Goal: Task Accomplishment & Management: Use online tool/utility

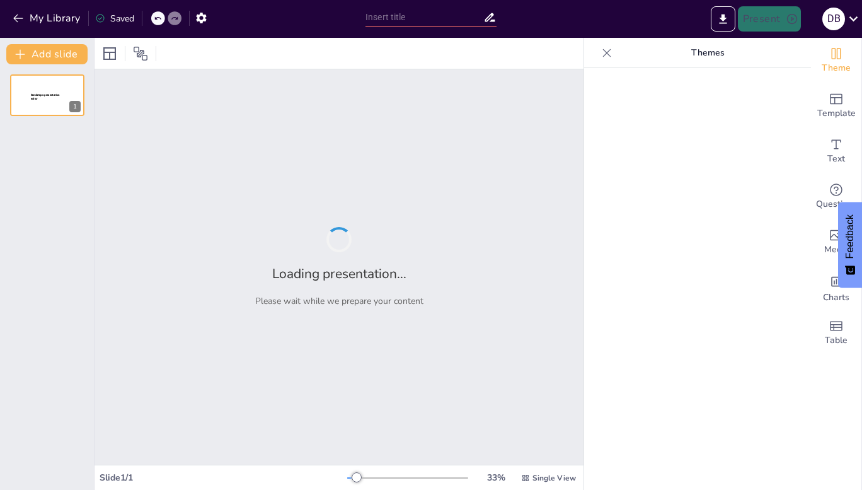
type input "Comparativa de Sistemas Educativos: Mexicas, Mayas y Toltecas en el Contexto Pr…"
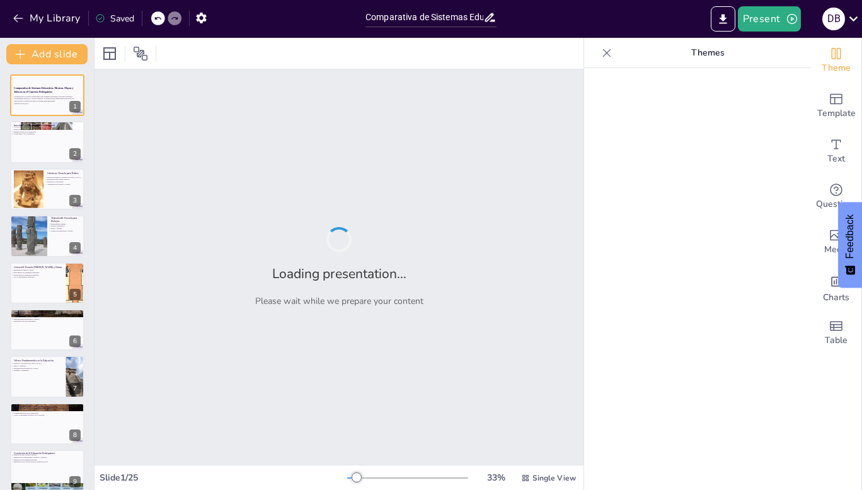
checkbox input "true"
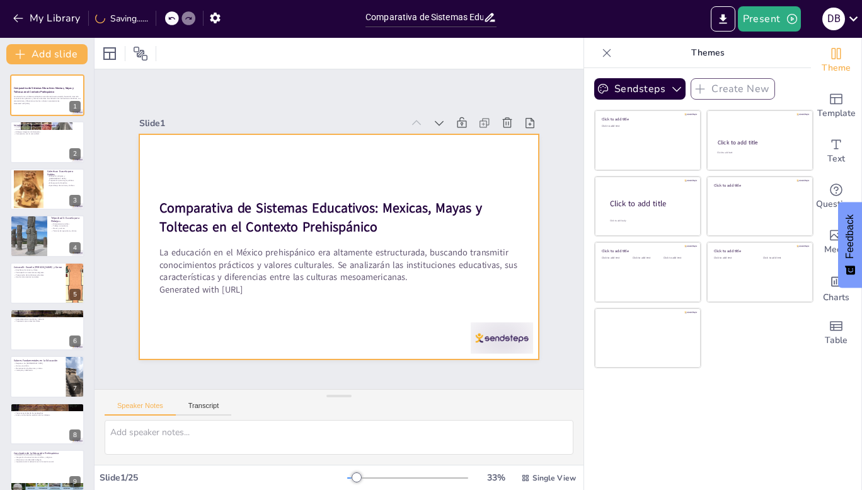
checkbox input "true"
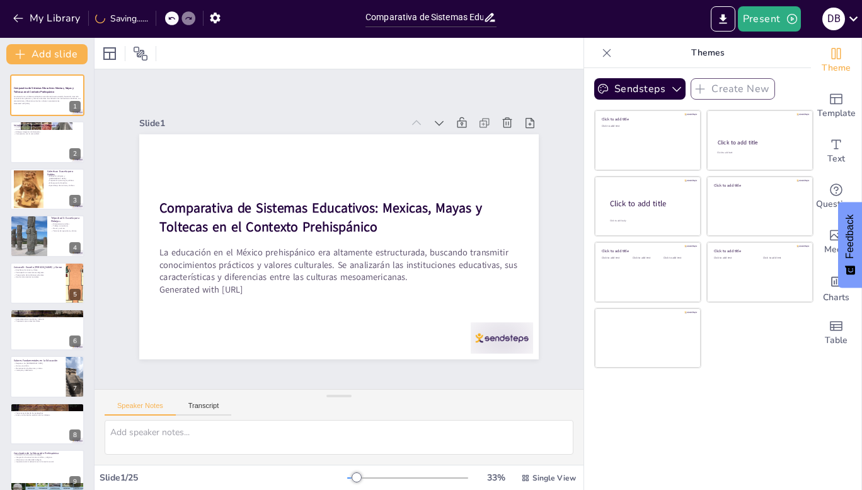
checkbox input "true"
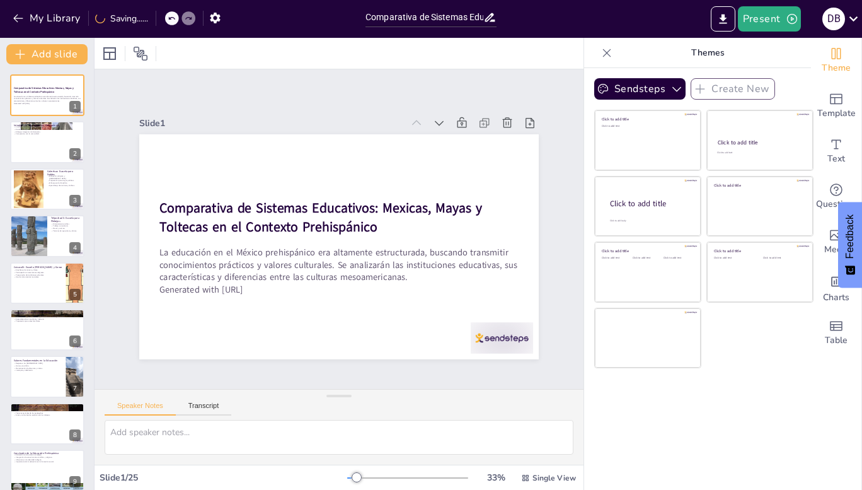
checkbox input "true"
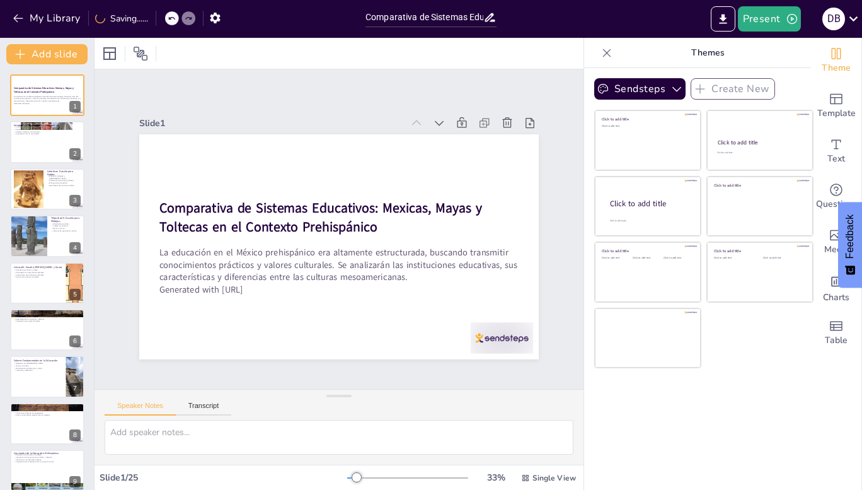
checkbox input "true"
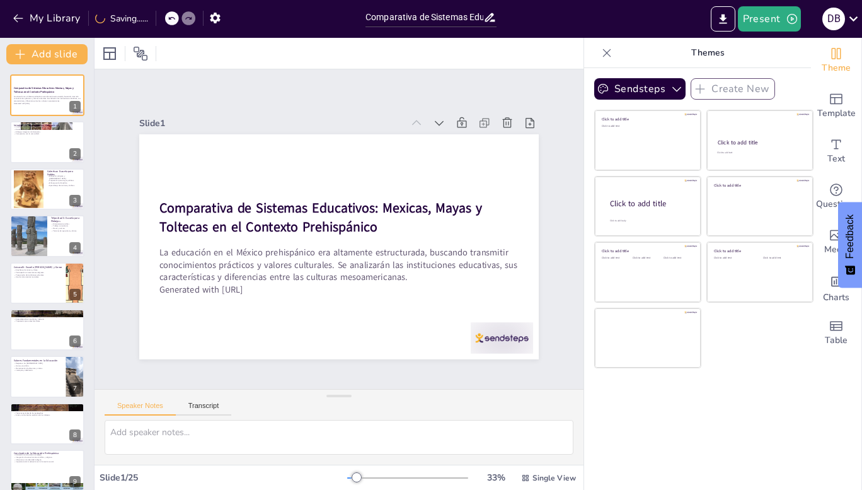
checkbox input "true"
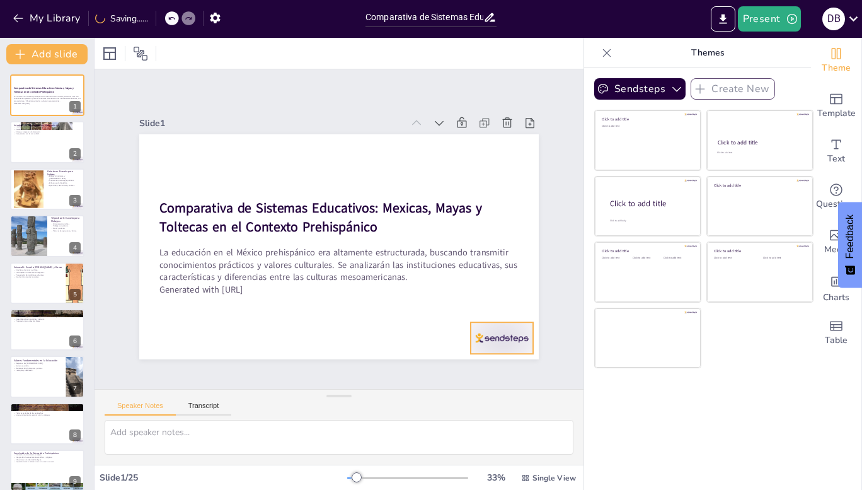
checkbox input "true"
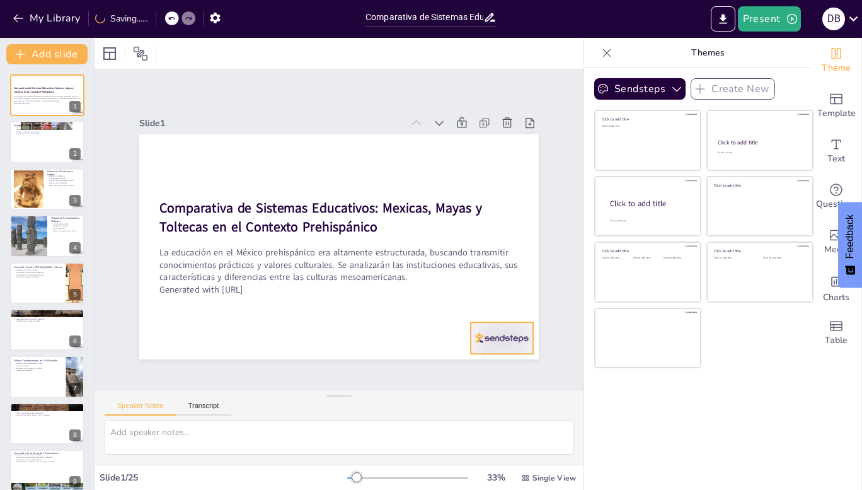
checkbox input "true"
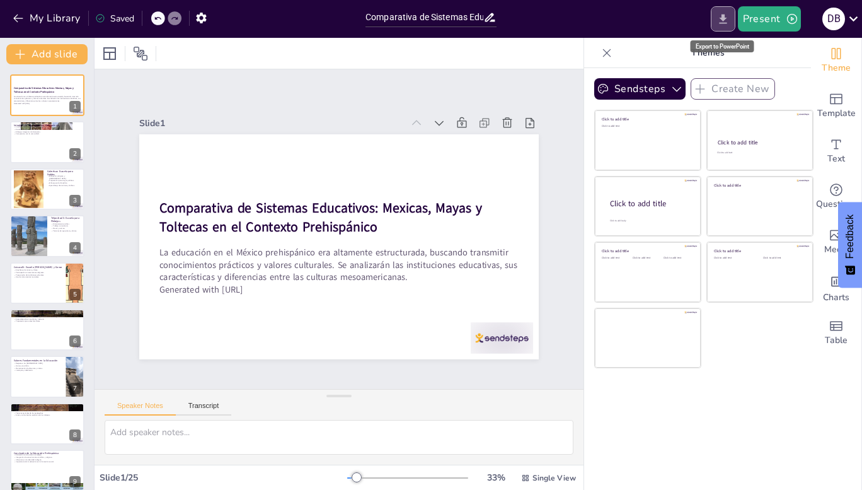
click at [721, 11] on button "Export to PowerPoint" at bounding box center [723, 18] width 25 height 25
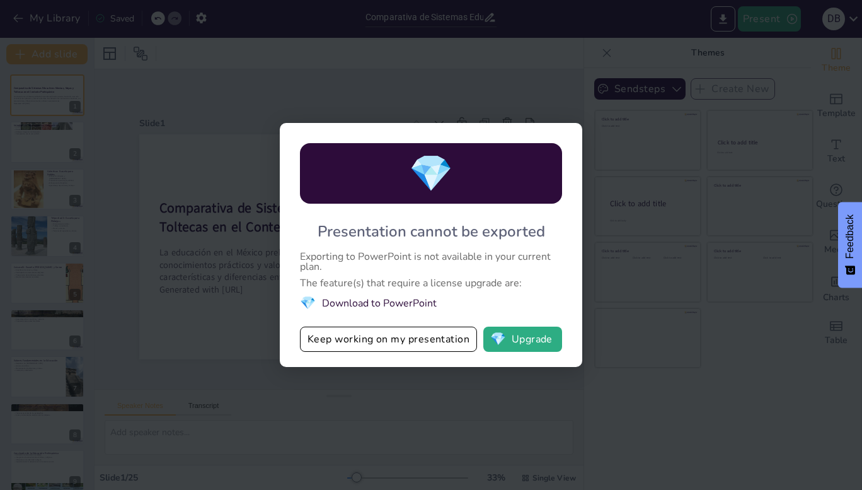
click at [624, 209] on div "💎 Presentation cannot be exported Exporting to PowerPoint is not available in y…" at bounding box center [431, 245] width 862 height 490
click at [577, 181] on div "💎 Presentation cannot be exported Exporting to PowerPoint is not available in y…" at bounding box center [431, 245] width 302 height 244
click at [860, 127] on div "💎 Presentation cannot be exported Exporting to PowerPoint is not available in y…" at bounding box center [431, 245] width 862 height 490
click at [462, 343] on button "Keep working on my presentation" at bounding box center [388, 338] width 177 height 25
checkbox input "true"
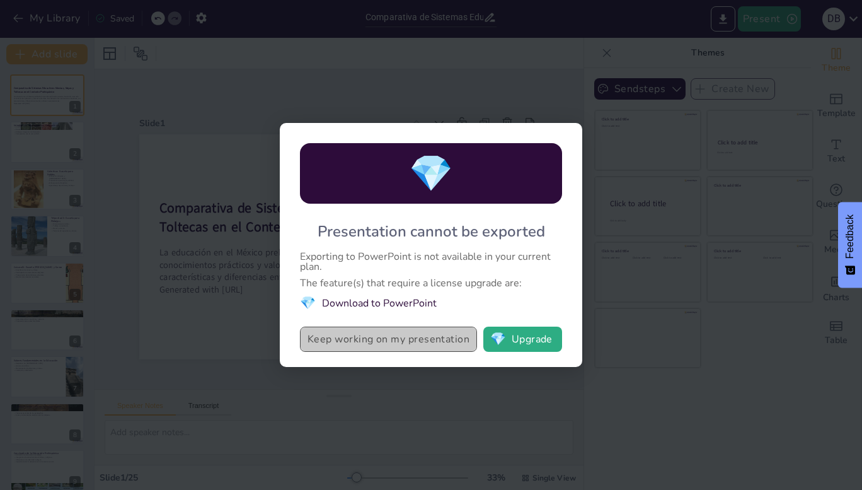
checkbox input "true"
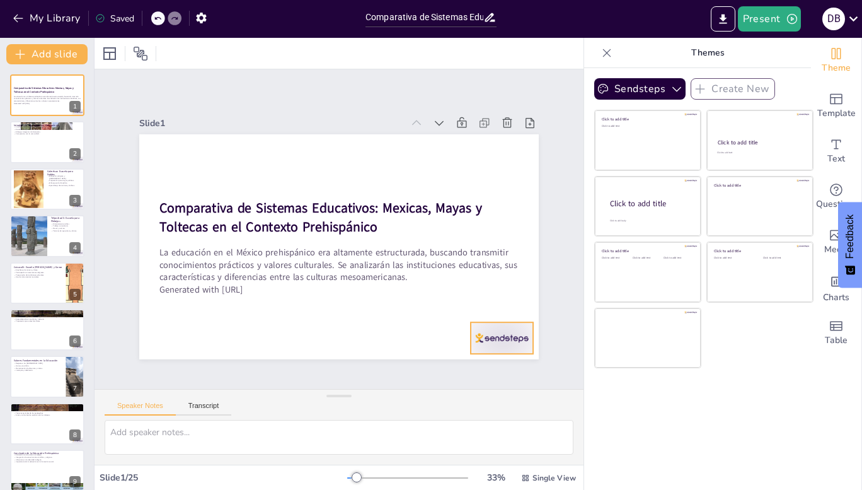
checkbox input "true"
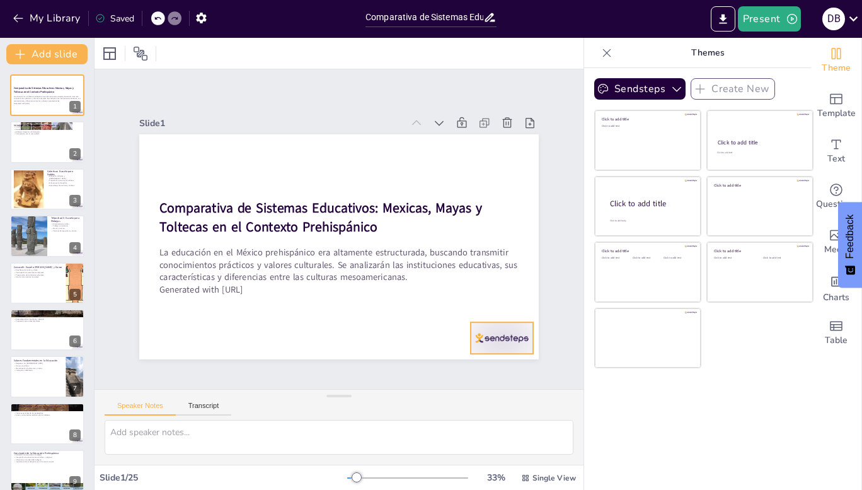
checkbox input "true"
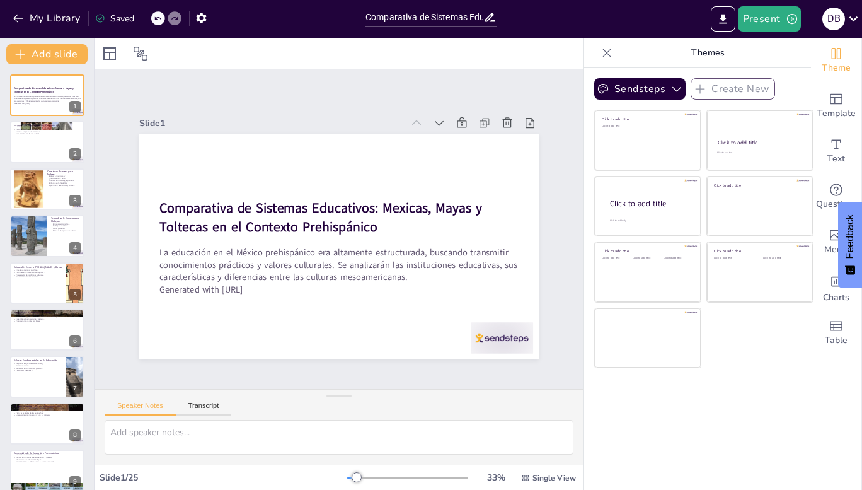
checkbox input "true"
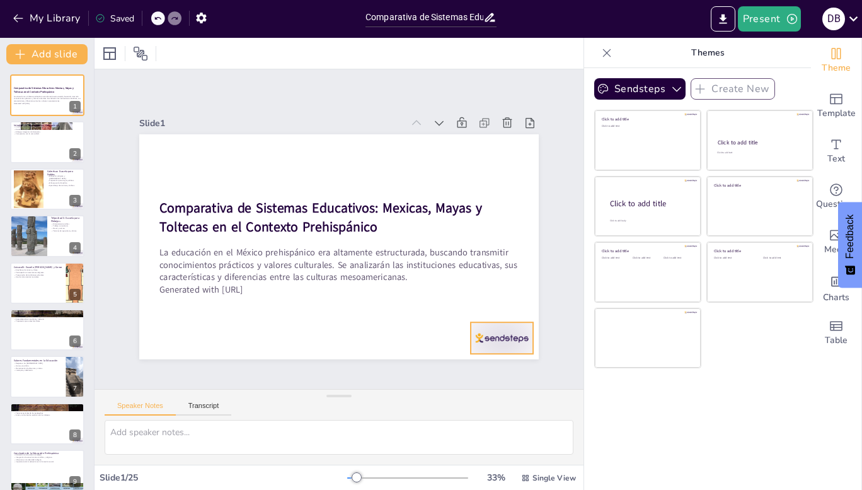
checkbox input "true"
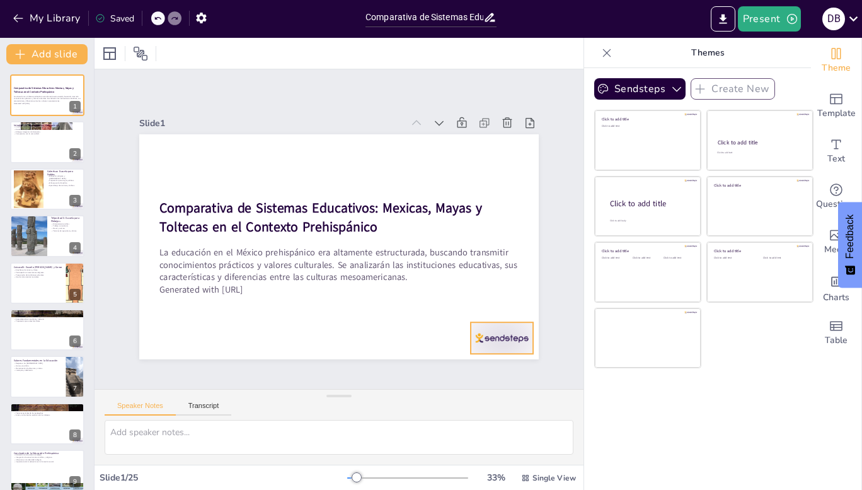
checkbox input "true"
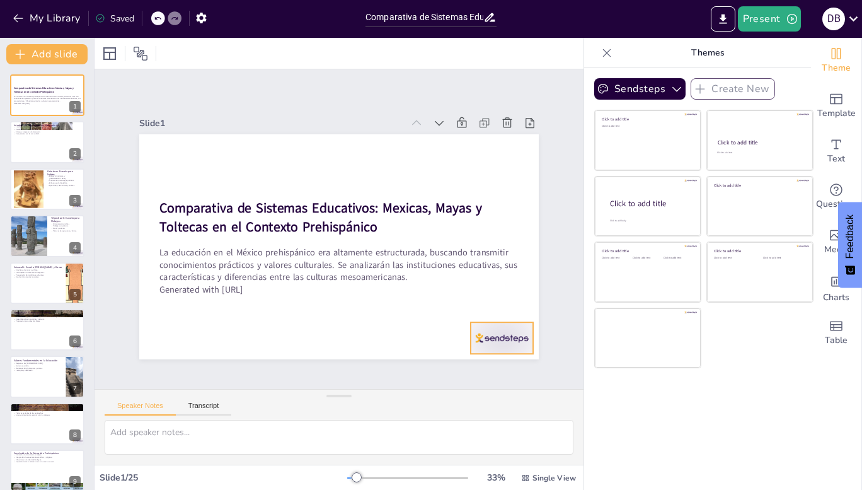
checkbox input "true"
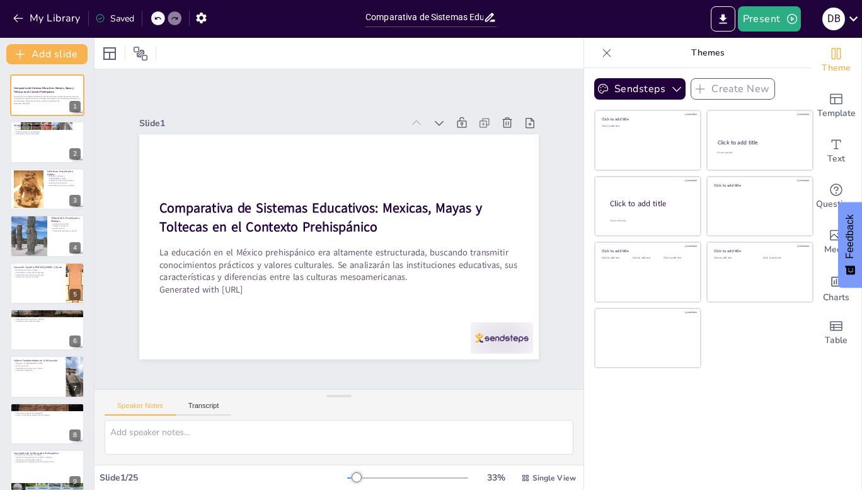
checkbox input "true"
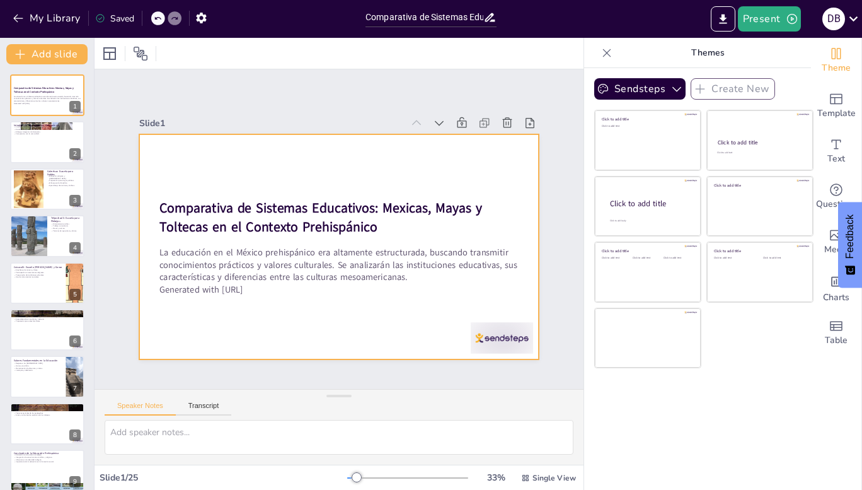
checkbox input "true"
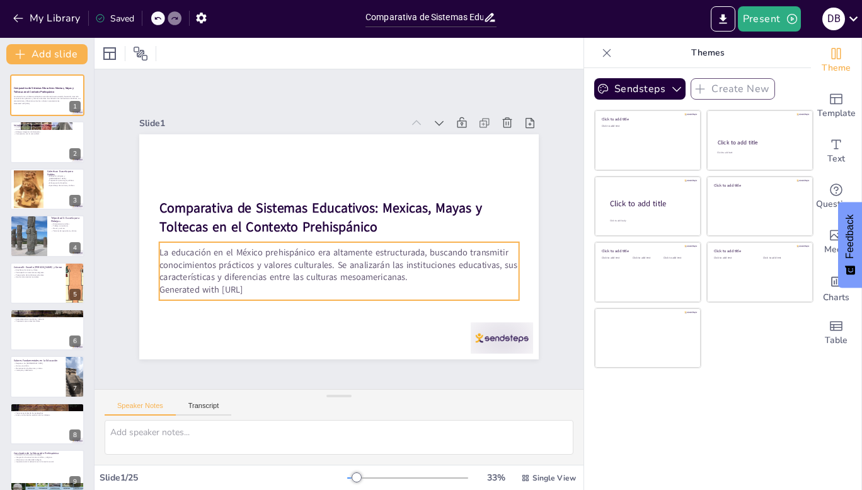
checkbox input "true"
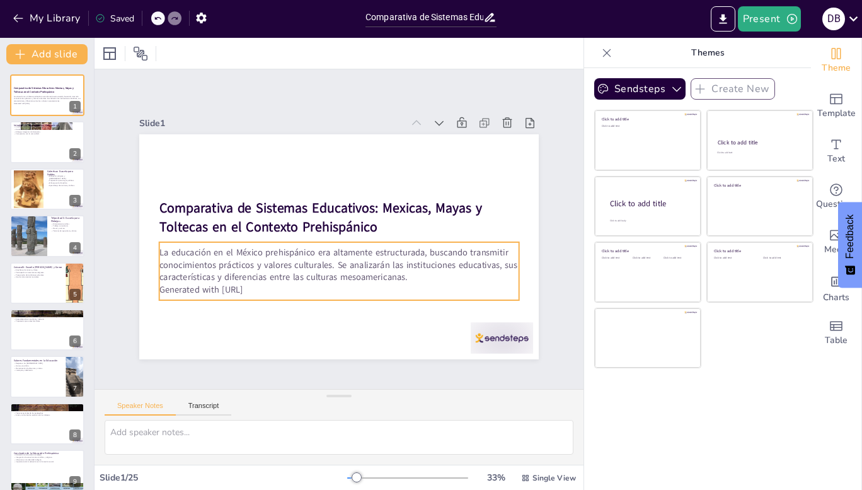
checkbox input "true"
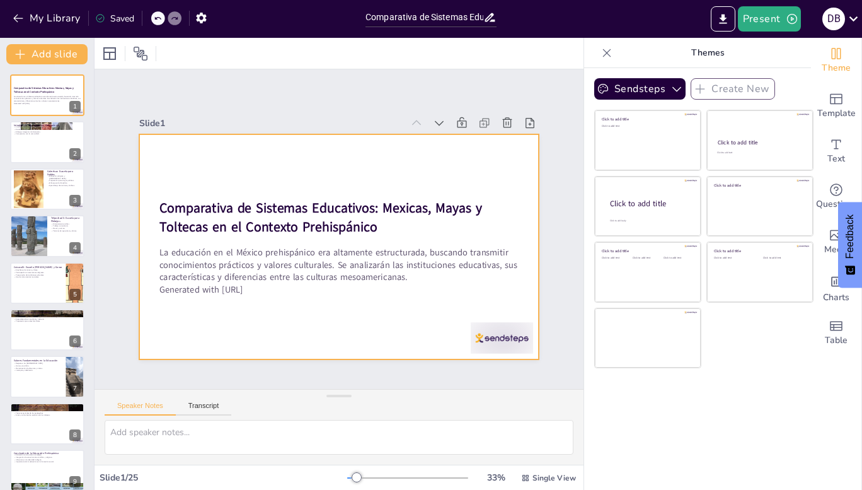
checkbox input "true"
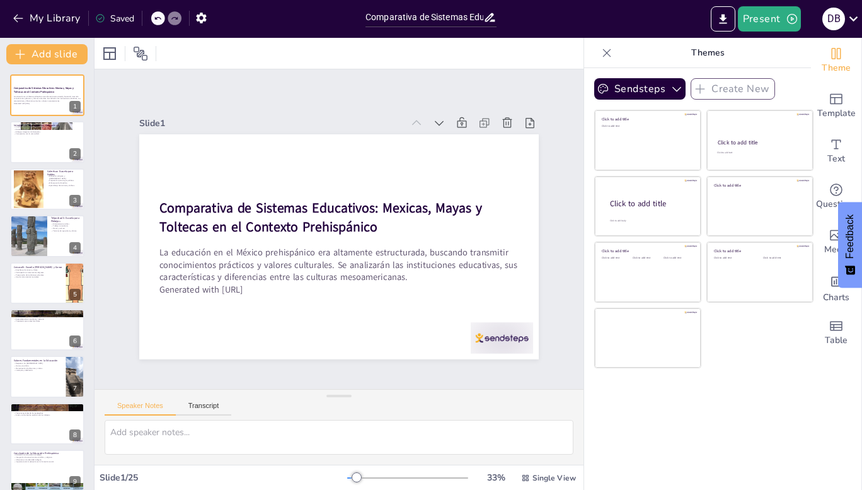
checkbox input "true"
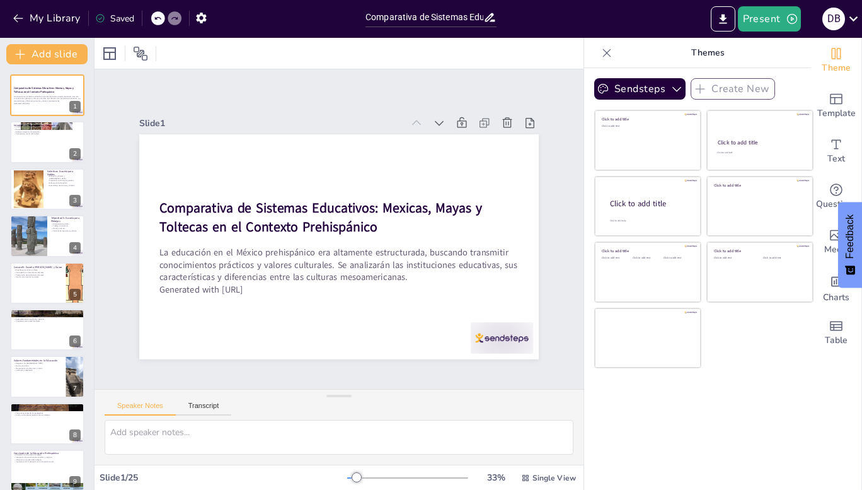
checkbox input "true"
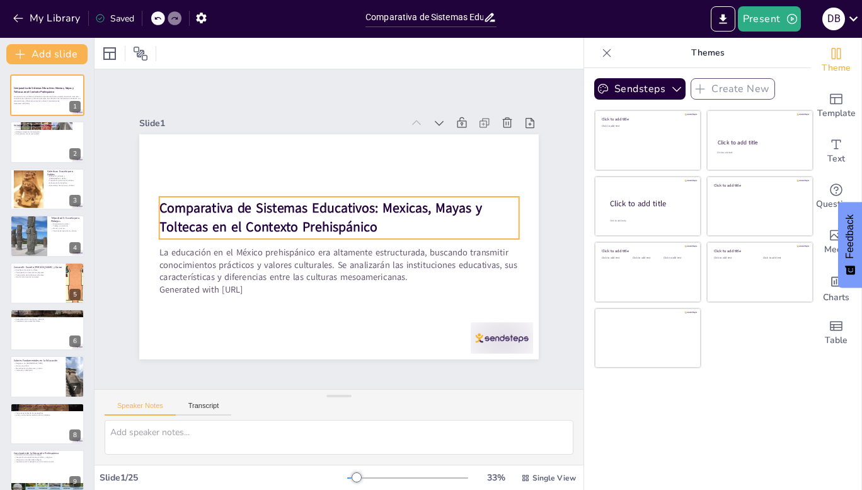
checkbox input "true"
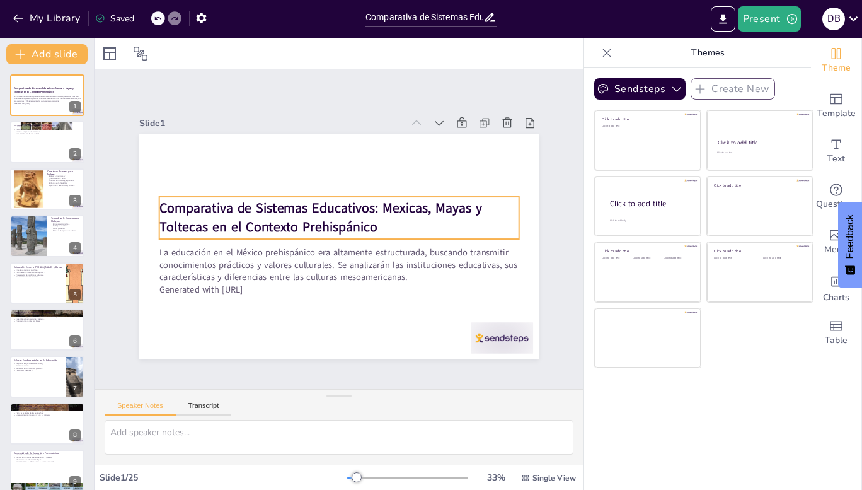
checkbox input "true"
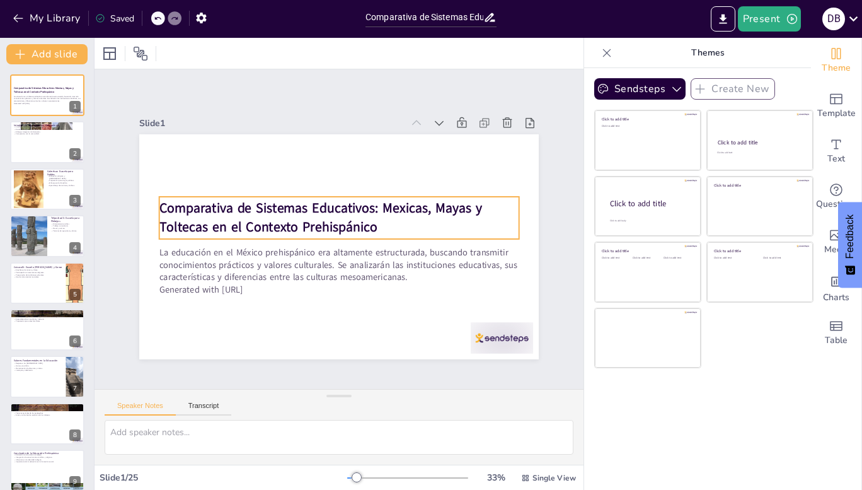
checkbox input "true"
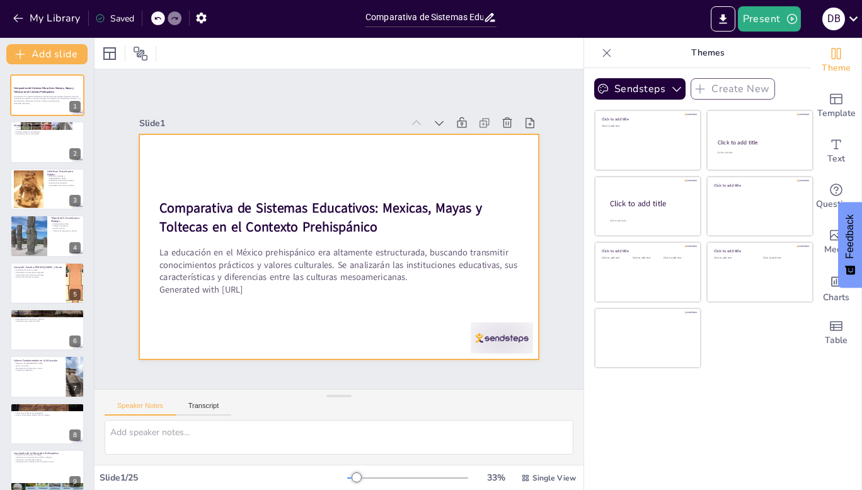
checkbox input "true"
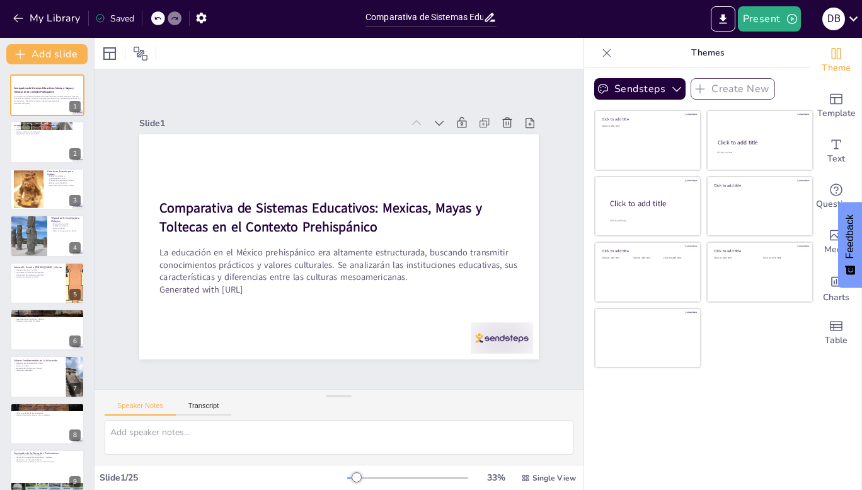
checkbox input "true"
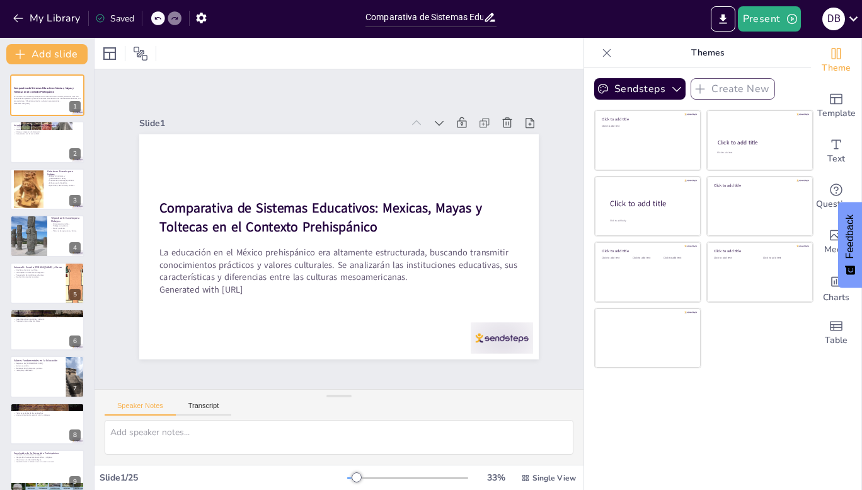
checkbox input "true"
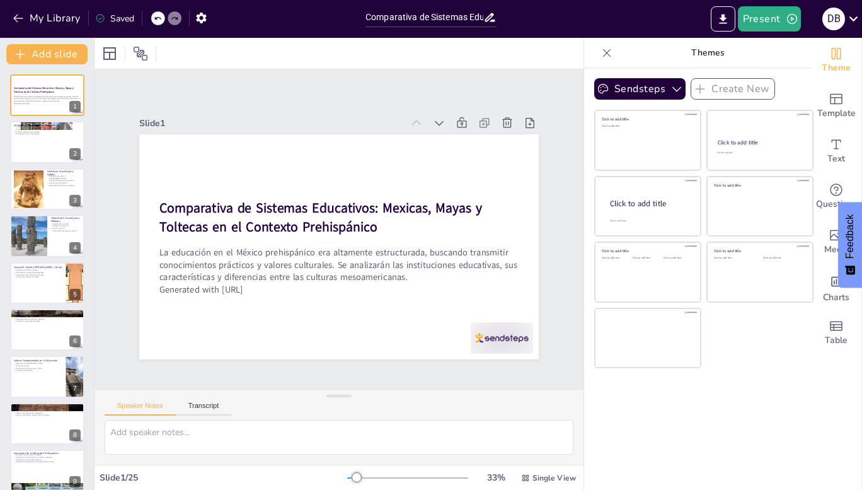
checkbox input "true"
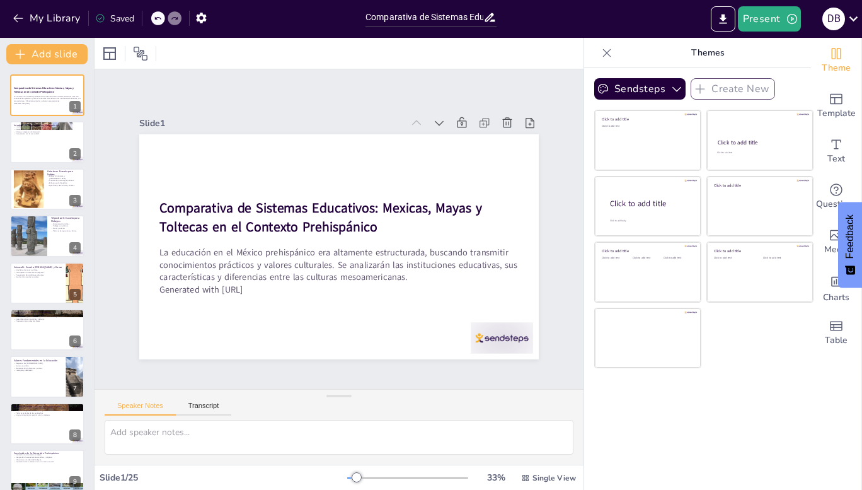
checkbox input "true"
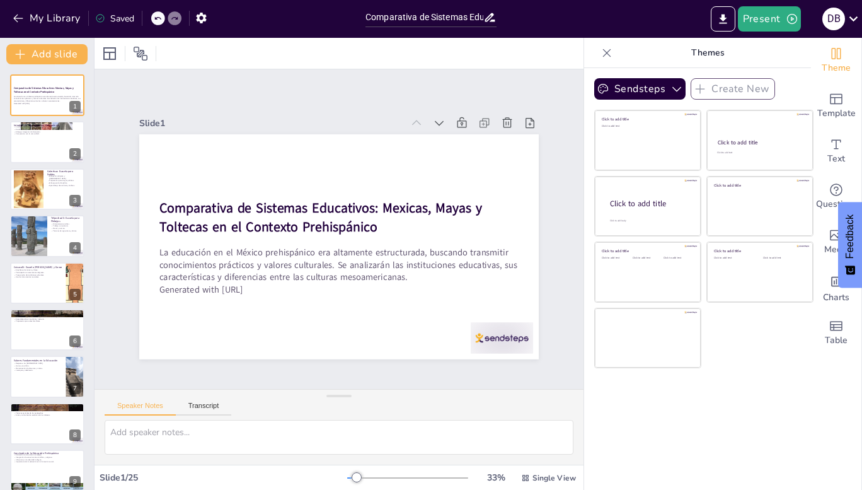
checkbox input "true"
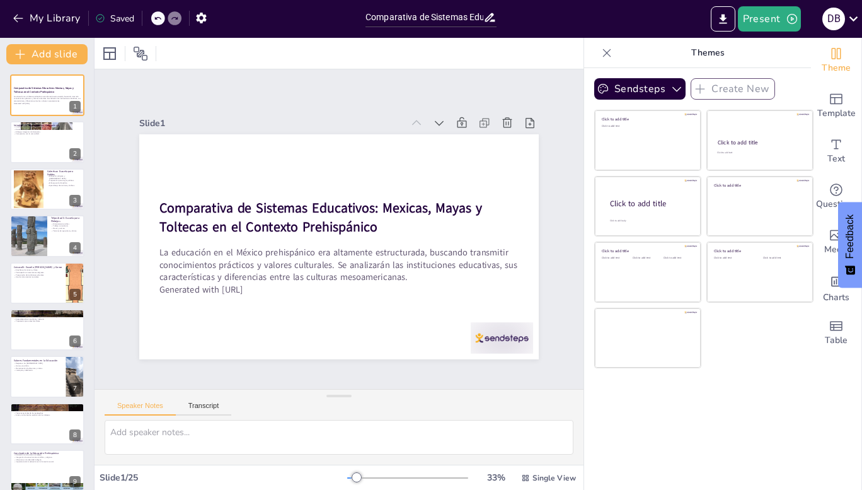
checkbox input "true"
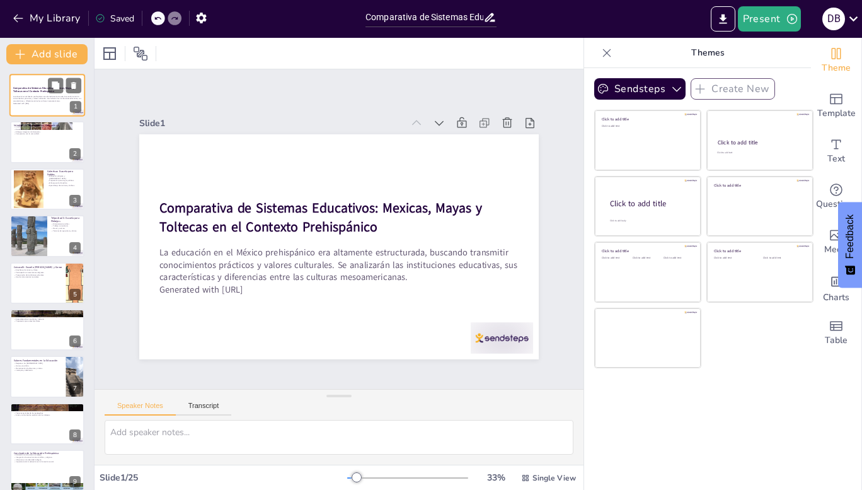
checkbox input "true"
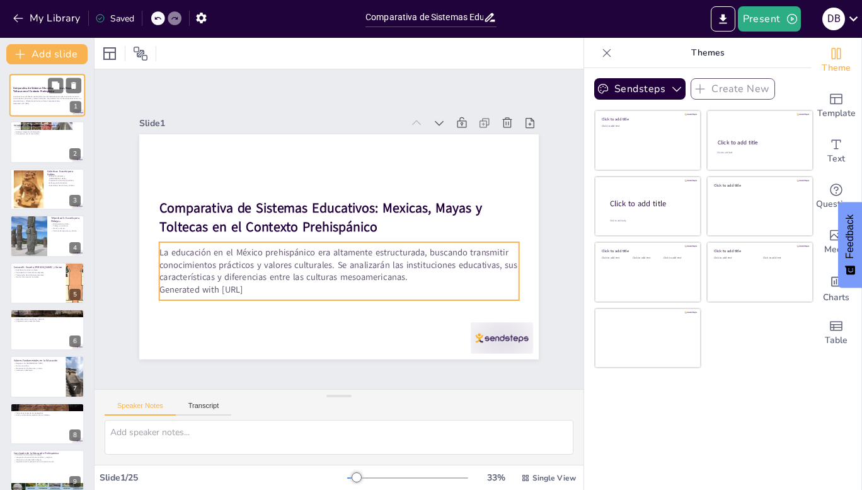
checkbox input "true"
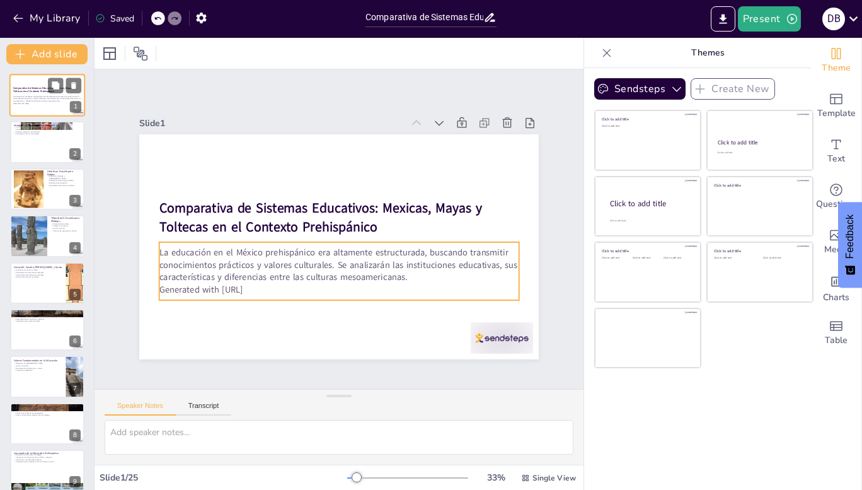
checkbox input "true"
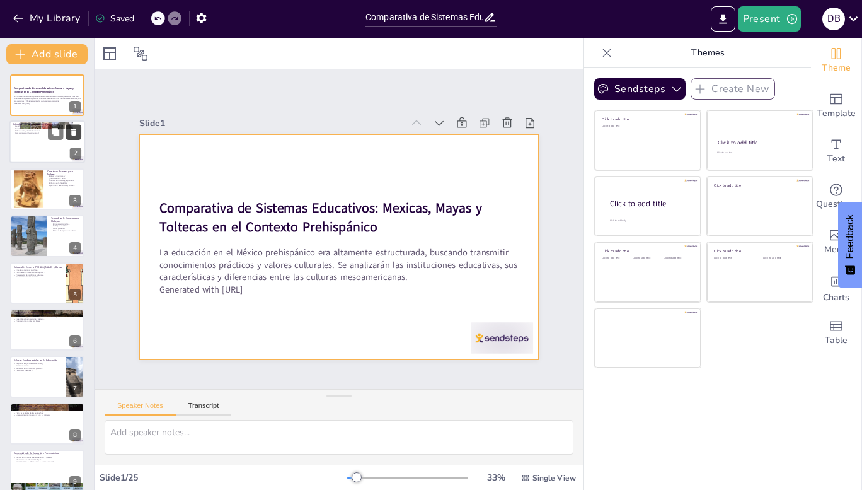
checkbox input "true"
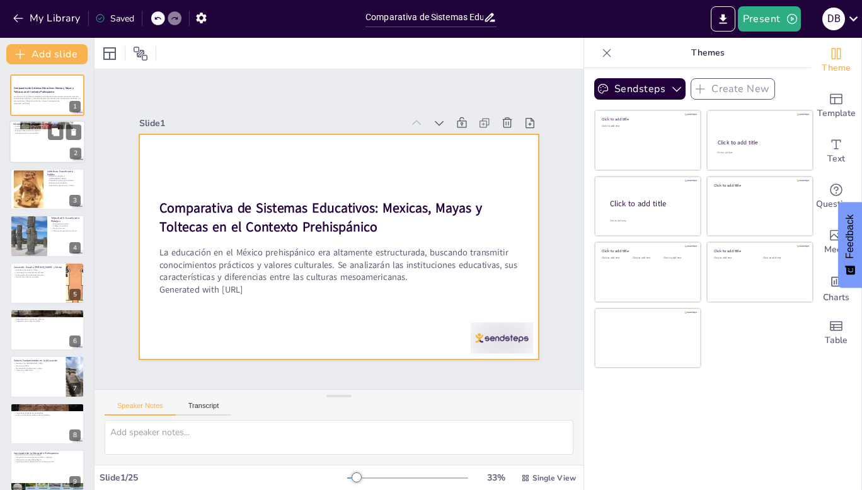
checkbox input "true"
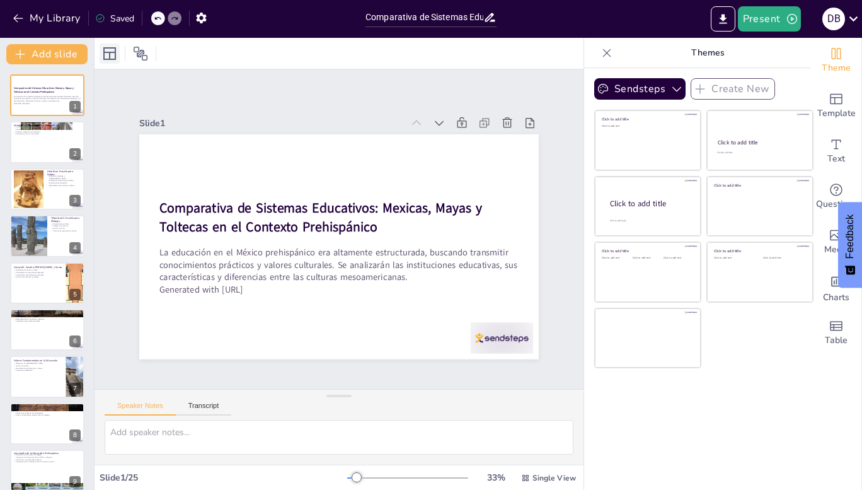
checkbox input "true"
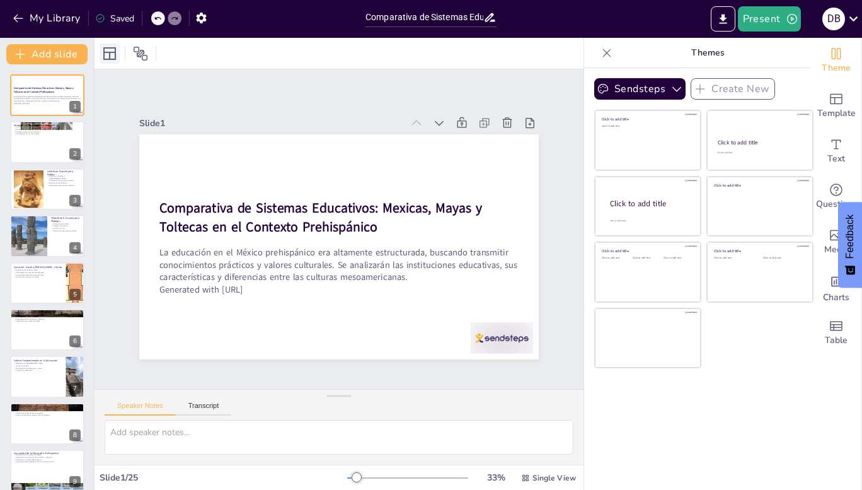
checkbox input "true"
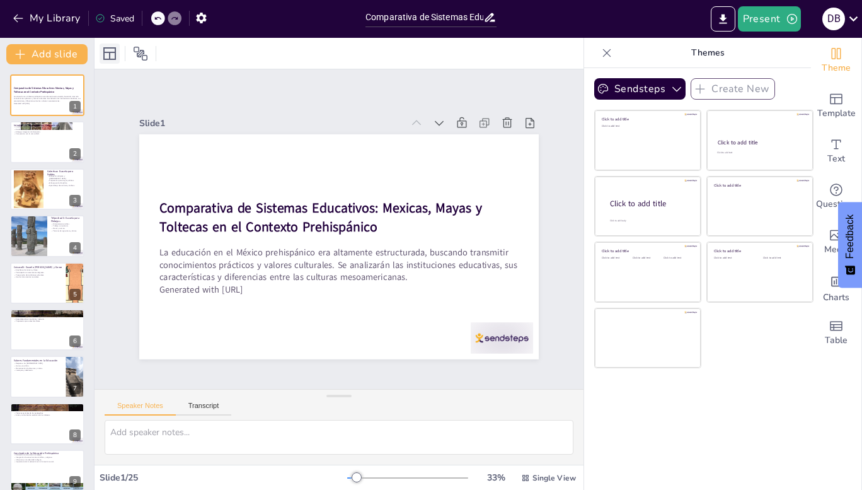
checkbox input "true"
drag, startPoint x: 531, startPoint y: 462, endPoint x: 528, endPoint y: 475, distance: 12.9
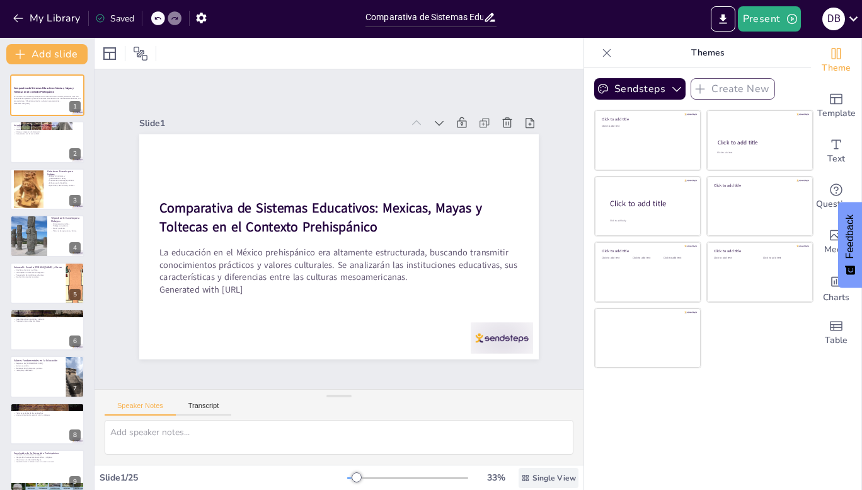
click at [528, 475] on div "Slide 1 Comparativa de Sistemas Educativos: Mexicas, Mayas y Toltecas en el Con…" at bounding box center [339, 264] width 489 height 452
click at [532, 475] on span "Single View" at bounding box center [553, 478] width 43 height 10
click at [117, 91] on div "Slide 1 Comparativa de Sistemas Educativos: Mexicas, Mayas y Toltecas en el Con…" at bounding box center [339, 229] width 544 height 414
drag, startPoint x: 117, startPoint y: 91, endPoint x: 722, endPoint y: 3, distance: 611.3
click at [722, 3] on div "My Library Saved Comparativa de Sistemas Educativos: Mexicas, Mayas y Toltecas …" at bounding box center [431, 245] width 862 height 490
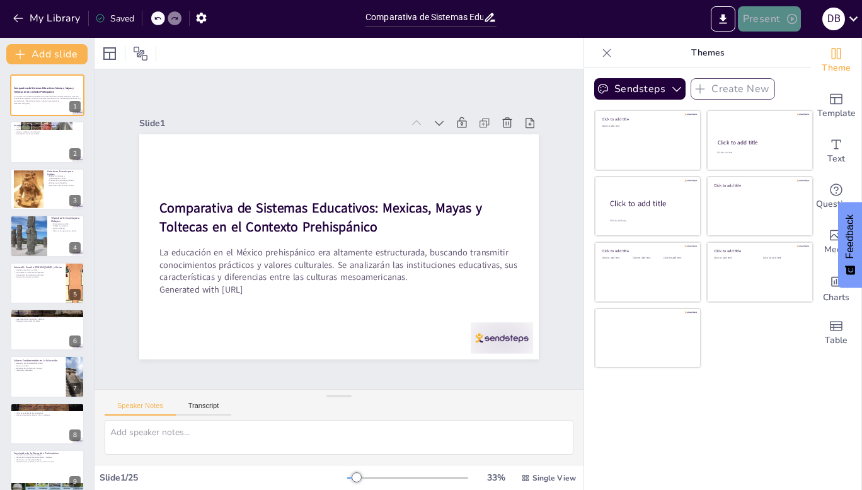
click at [767, 17] on button "Present" at bounding box center [769, 18] width 63 height 25
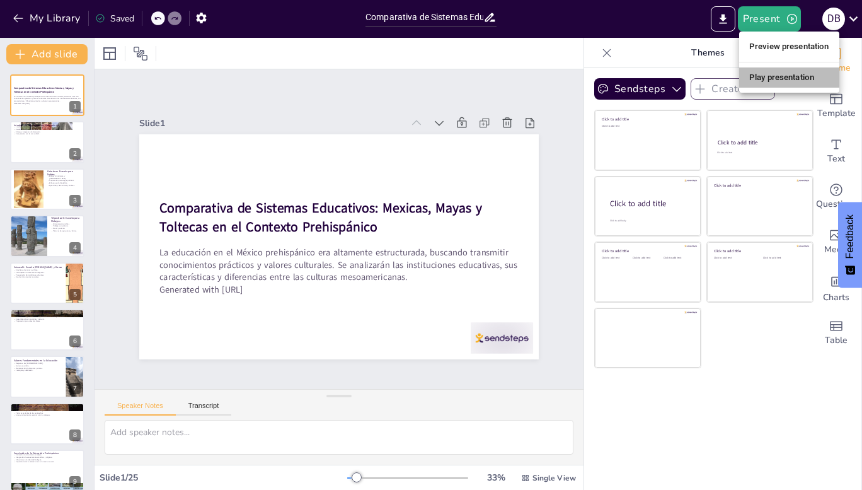
click at [769, 76] on li "Play presentation" at bounding box center [789, 77] width 100 height 20
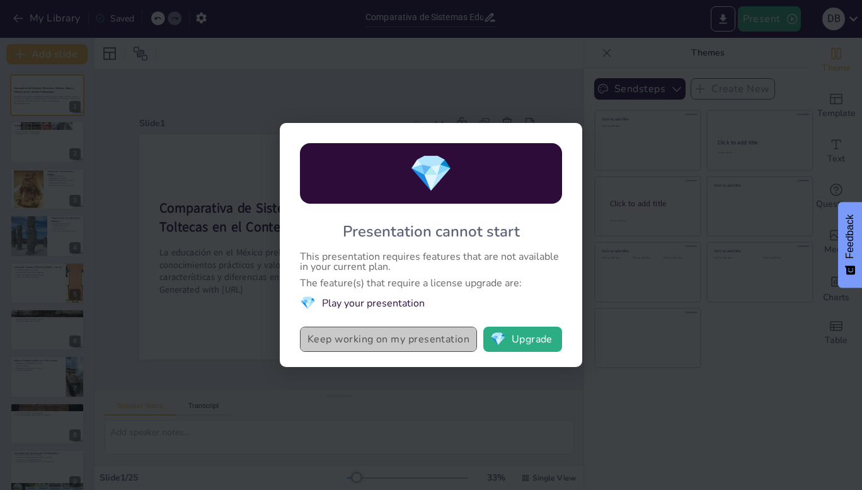
click at [401, 339] on button "Keep working on my presentation" at bounding box center [388, 338] width 177 height 25
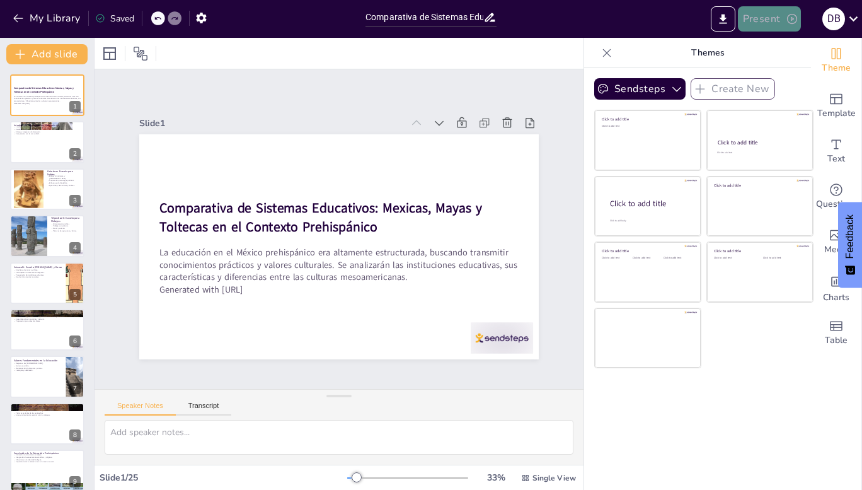
click at [781, 20] on button "Present" at bounding box center [769, 18] width 63 height 25
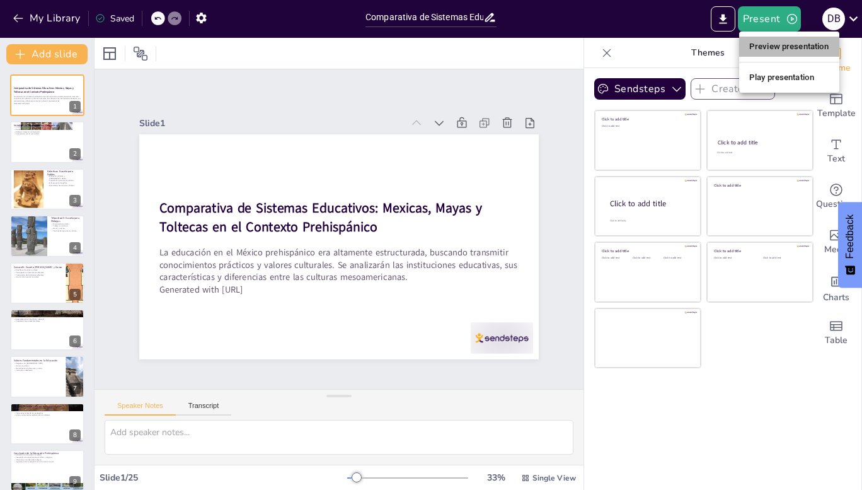
click at [773, 42] on li "Preview presentation" at bounding box center [789, 47] width 100 height 20
